Goal: Transaction & Acquisition: Purchase product/service

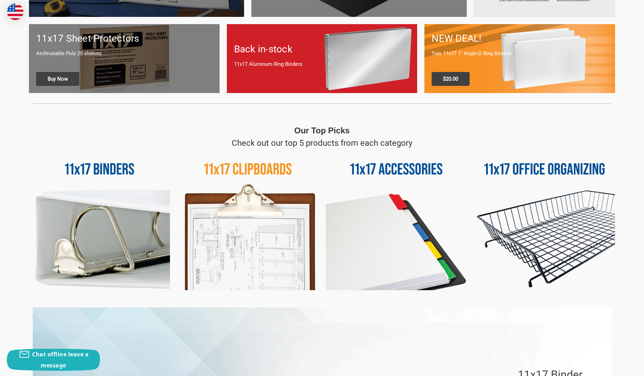
scroll to position [261, 0]
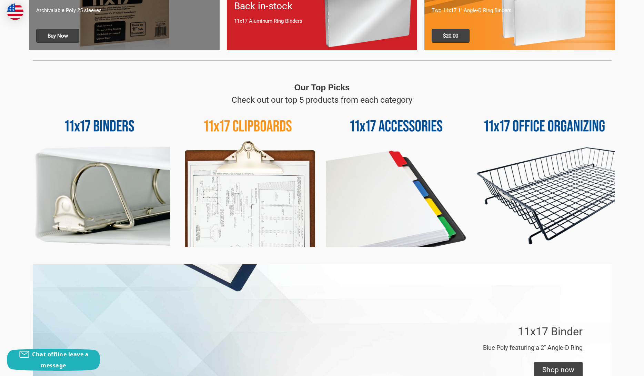
click at [154, 176] on img at bounding box center [99, 176] width 141 height 141
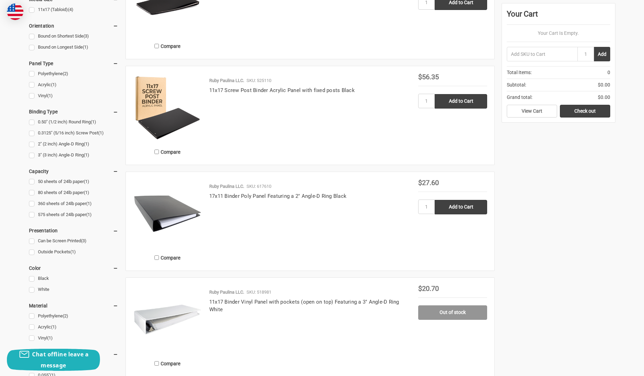
scroll to position [276, 0]
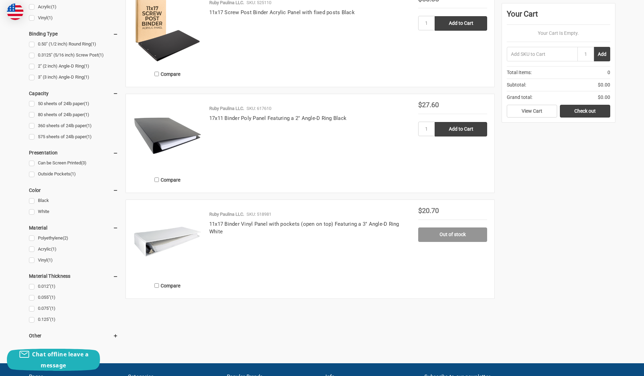
click at [177, 130] on img at bounding box center [167, 135] width 69 height 69
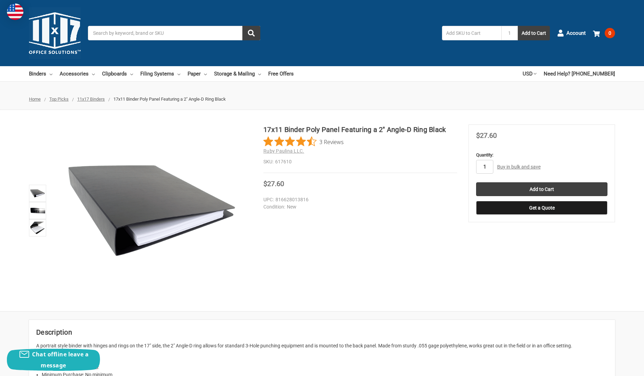
drag, startPoint x: 487, startPoint y: 167, endPoint x: 475, endPoint y: 166, distance: 12.1
click at [475, 166] on section "MSRP Was Price Now $27.60 You save" at bounding box center [541, 173] width 146 height 98
drag, startPoint x: 486, startPoint y: 166, endPoint x: 482, endPoint y: 167, distance: 3.8
click at [482, 167] on input "1" at bounding box center [484, 167] width 17 height 14
type input "3"
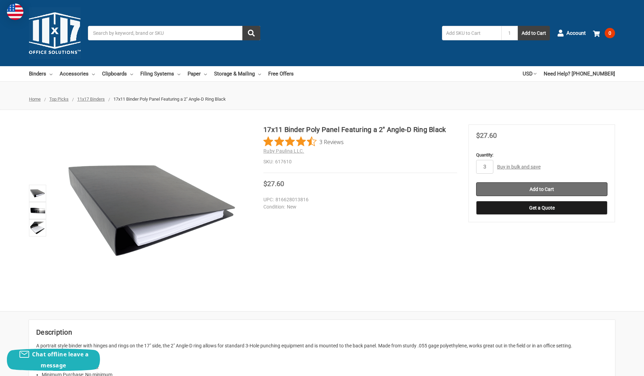
click at [533, 189] on input "Add to Cart" at bounding box center [541, 189] width 131 height 14
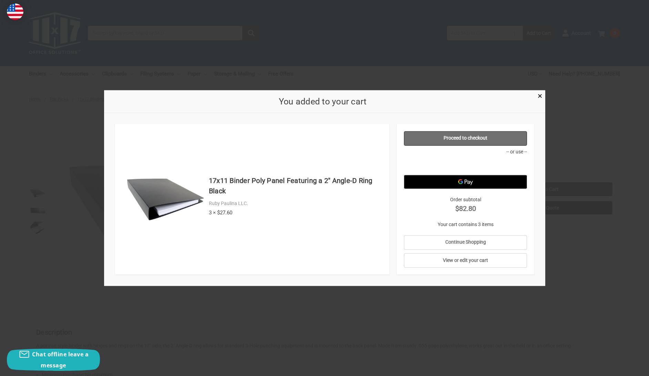
click at [467, 135] on link "Proceed to checkout" at bounding box center [465, 138] width 123 height 14
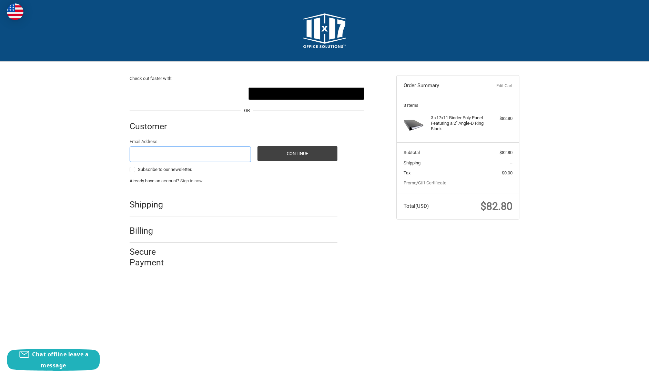
click at [143, 154] on input "Email Address" at bounding box center [190, 154] width 121 height 16
type input "herbicello@gmail.com"
click at [287, 157] on button "Continue" at bounding box center [297, 153] width 80 height 15
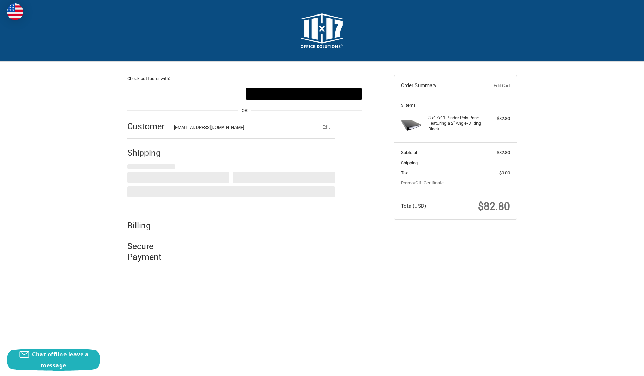
select select "US"
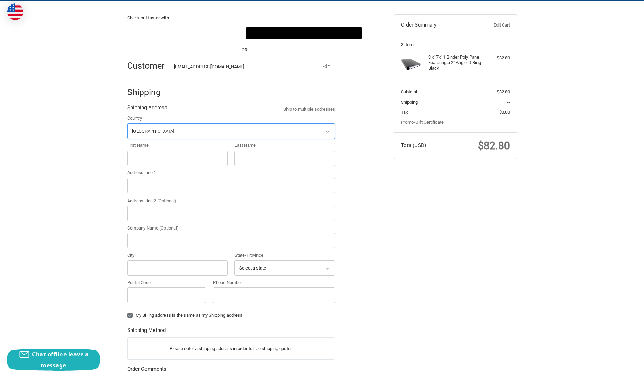
scroll to position [63, 0]
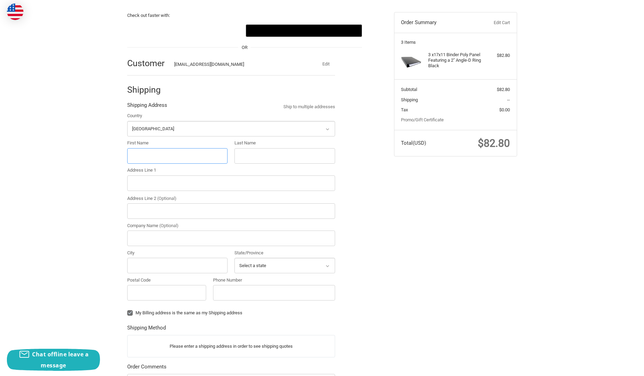
click at [161, 158] on input "First Name" at bounding box center [177, 156] width 101 height 16
type input "Herbert"
type input "Mahelona"
type input "325 Kanoelani St"
type input "Hilo"
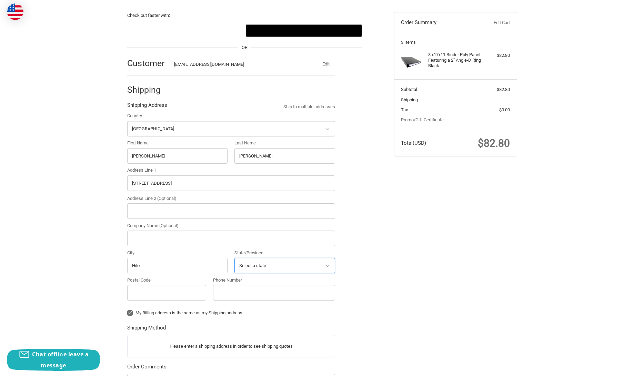
select select "HI"
type input "96720-5424"
type input "8085611870"
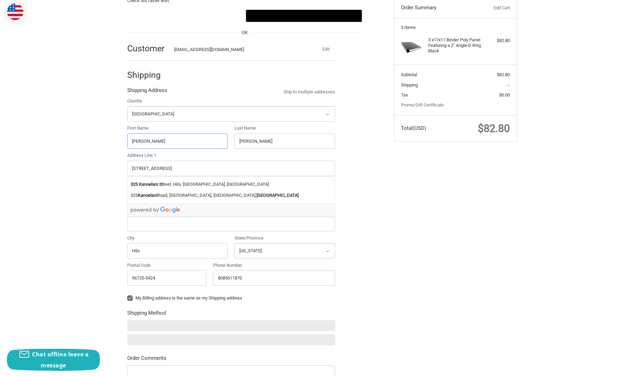
scroll to position [145, 0]
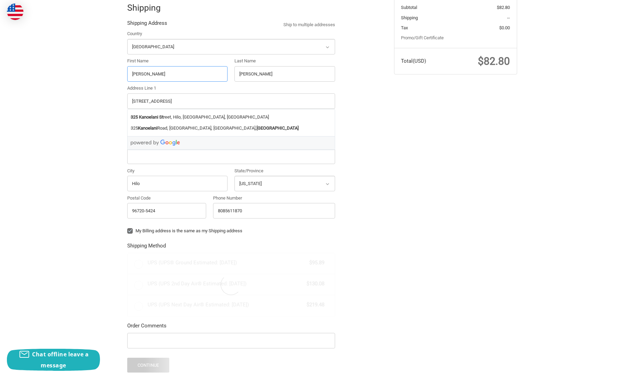
radio input "true"
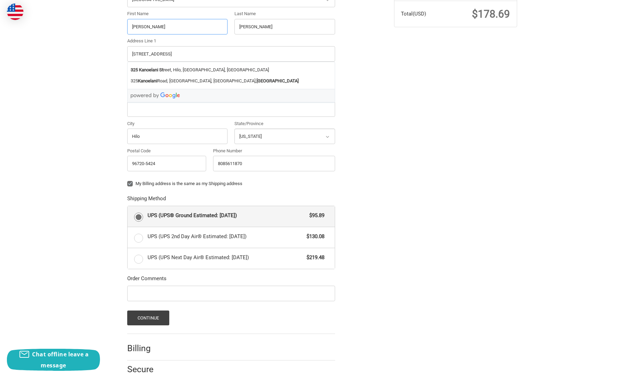
scroll to position [192, 0]
click at [131, 181] on label "My Billing address is the same as my Shipping address" at bounding box center [231, 184] width 208 height 6
click at [128, 181] on input "My Billing address is the same as my Shipping address" at bounding box center [127, 180] width 0 height 0
checkbox input "false"
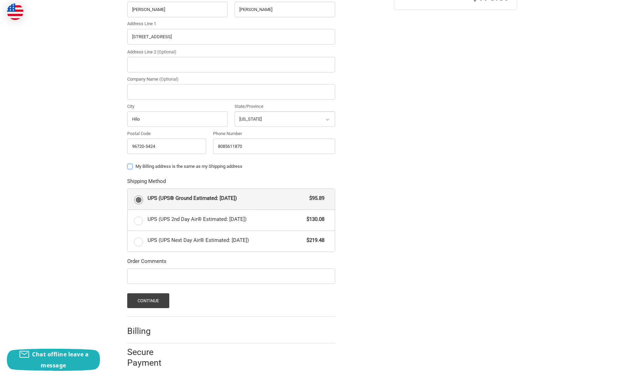
scroll to position [216, 0]
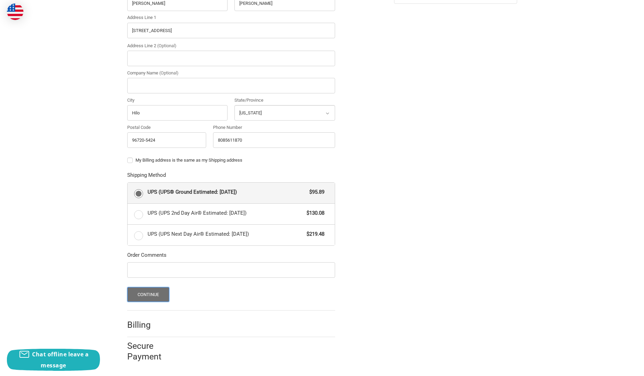
click at [152, 292] on button "Continue" at bounding box center [148, 294] width 42 height 15
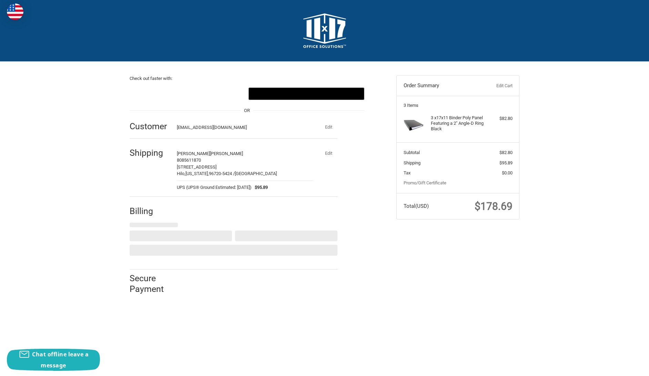
select select "US"
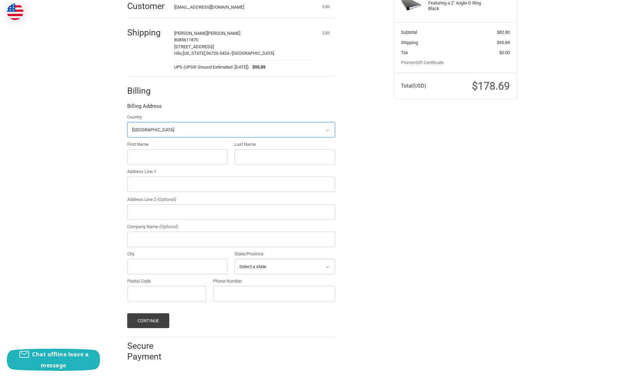
scroll to position [121, 0]
click at [155, 155] on input "First Name" at bounding box center [177, 157] width 101 height 16
type input "Herbert"
type input "Mahelona"
type input "PO Box 10461"
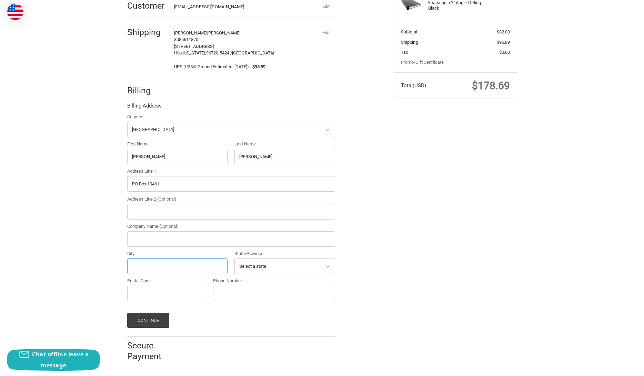
type input "Hilo"
select select "HI"
type input "96721"
type input "8085611870"
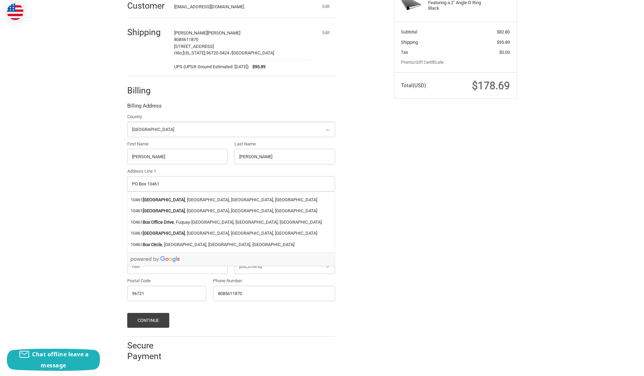
click at [114, 190] on div "Check out faster with: @import url(//fonts.googleapis.com/css?family=Google+San…" at bounding box center [322, 155] width 644 height 428
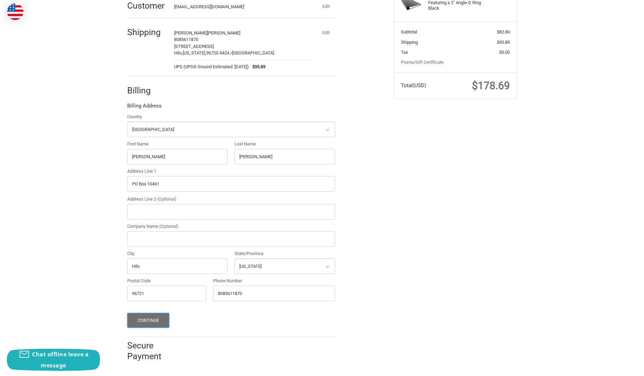
click at [144, 318] on button "Continue" at bounding box center [148, 320] width 42 height 15
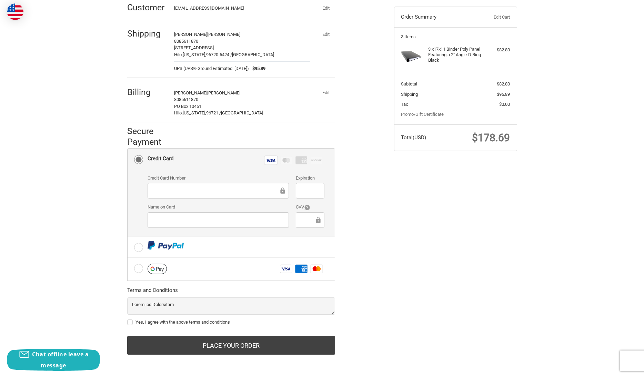
scroll to position [69, 0]
click at [130, 322] on label "Yes, I agree with the above terms and conditions" at bounding box center [231, 322] width 208 height 6
click at [128, 319] on input "Yes, I agree with the above terms and conditions" at bounding box center [127, 318] width 0 height 0
checkbox input "true"
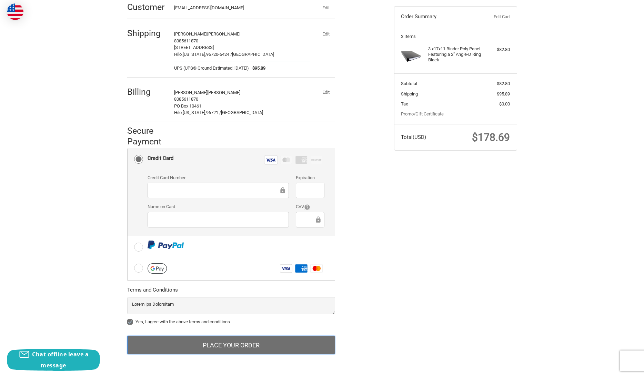
click at [216, 343] on button "Place Your Order" at bounding box center [231, 345] width 208 height 19
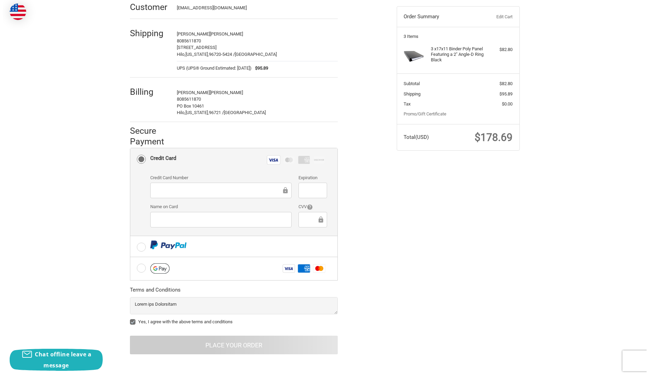
scroll to position [0, 0]
